Goal: Find specific page/section: Find specific page/section

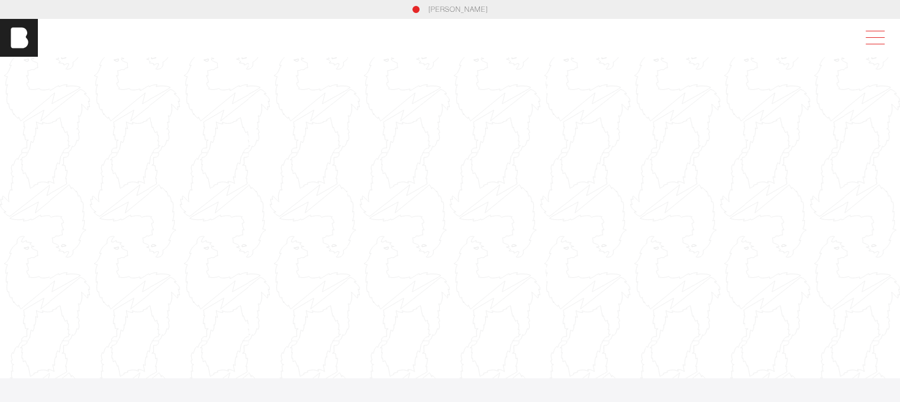
click at [877, 38] on span at bounding box center [872, 37] width 27 height 21
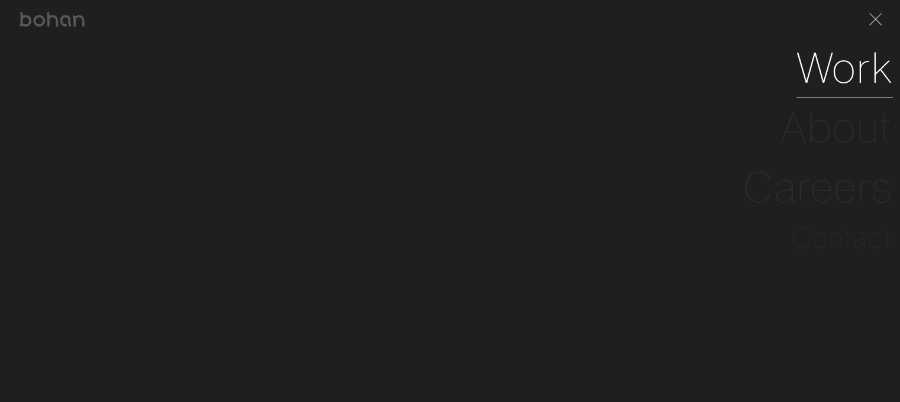
click at [850, 79] on link "Work" at bounding box center [844, 68] width 96 height 60
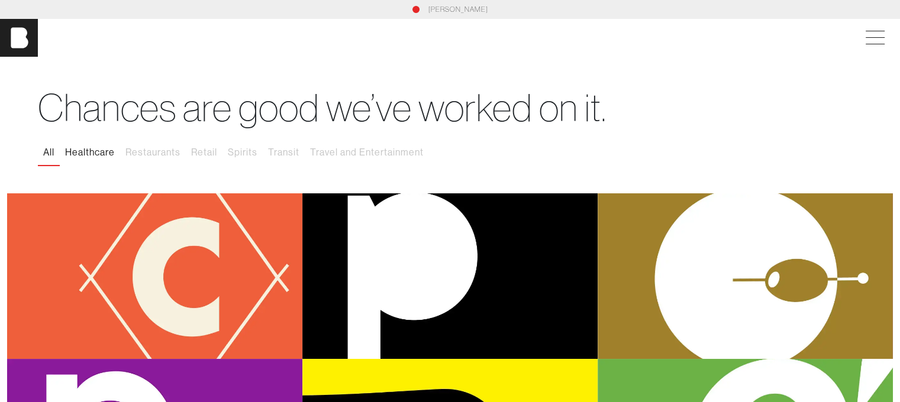
click at [91, 159] on button "Healthcare" at bounding box center [90, 152] width 60 height 25
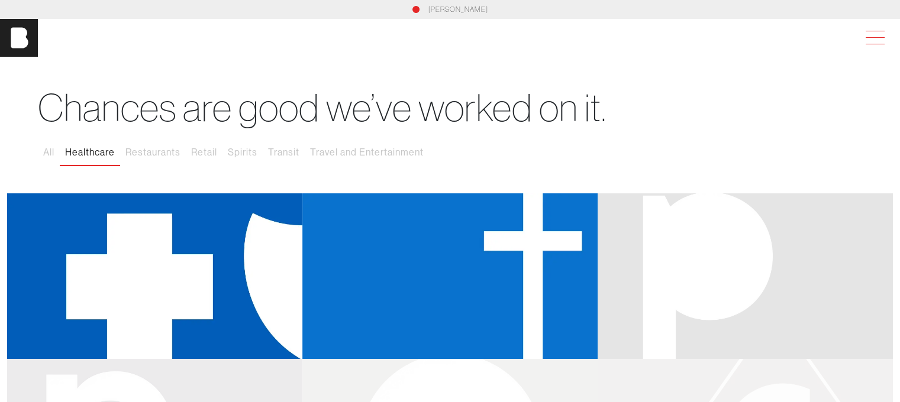
click at [877, 34] on span at bounding box center [872, 37] width 27 height 21
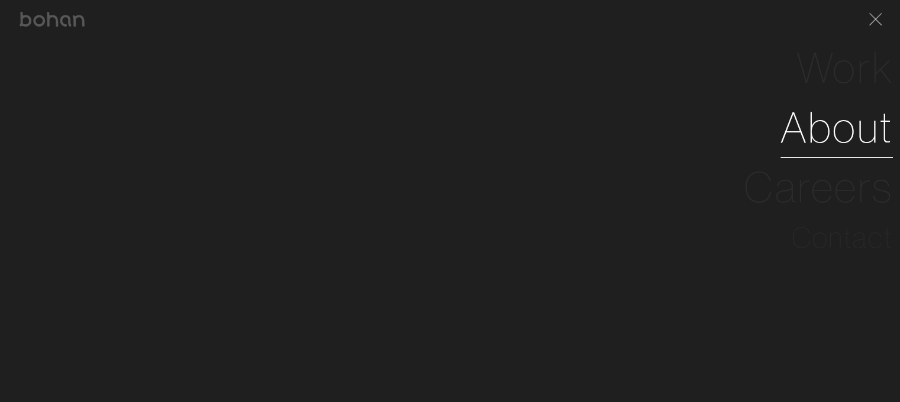
click at [845, 132] on link "About" at bounding box center [836, 128] width 112 height 60
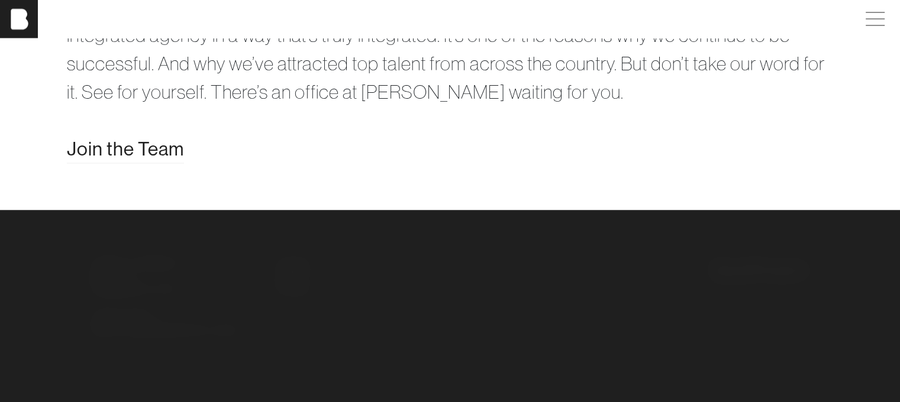
scroll to position [2449, 0]
